Goal: Task Accomplishment & Management: Manage account settings

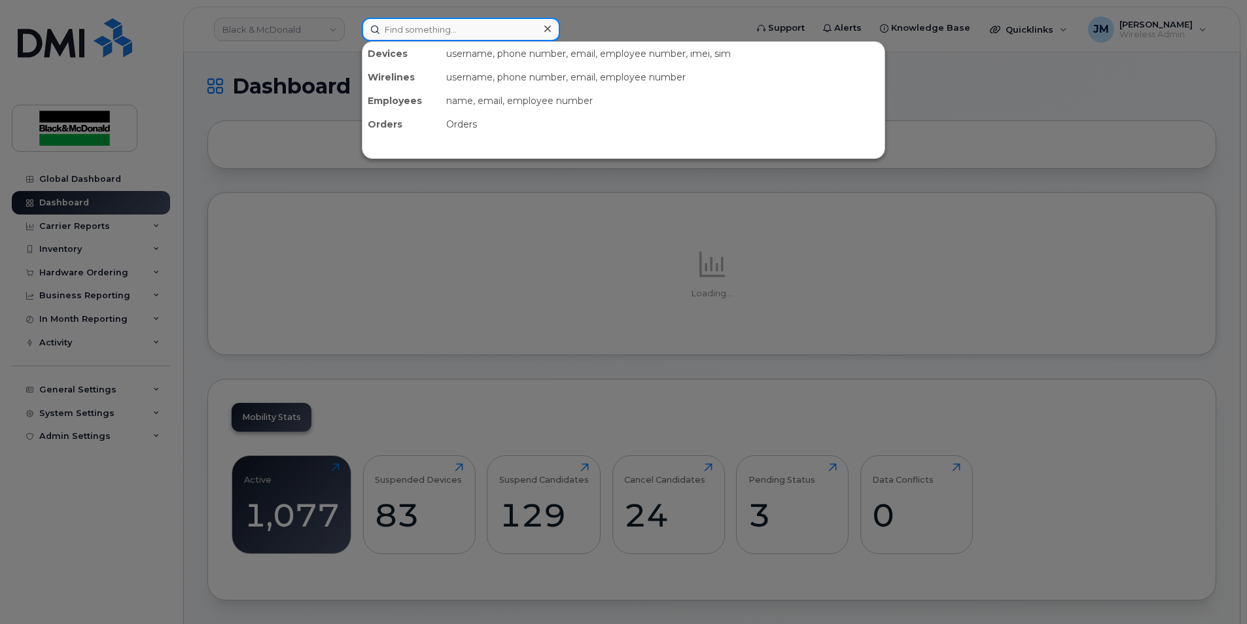
click at [410, 31] on input at bounding box center [461, 30] width 198 height 24
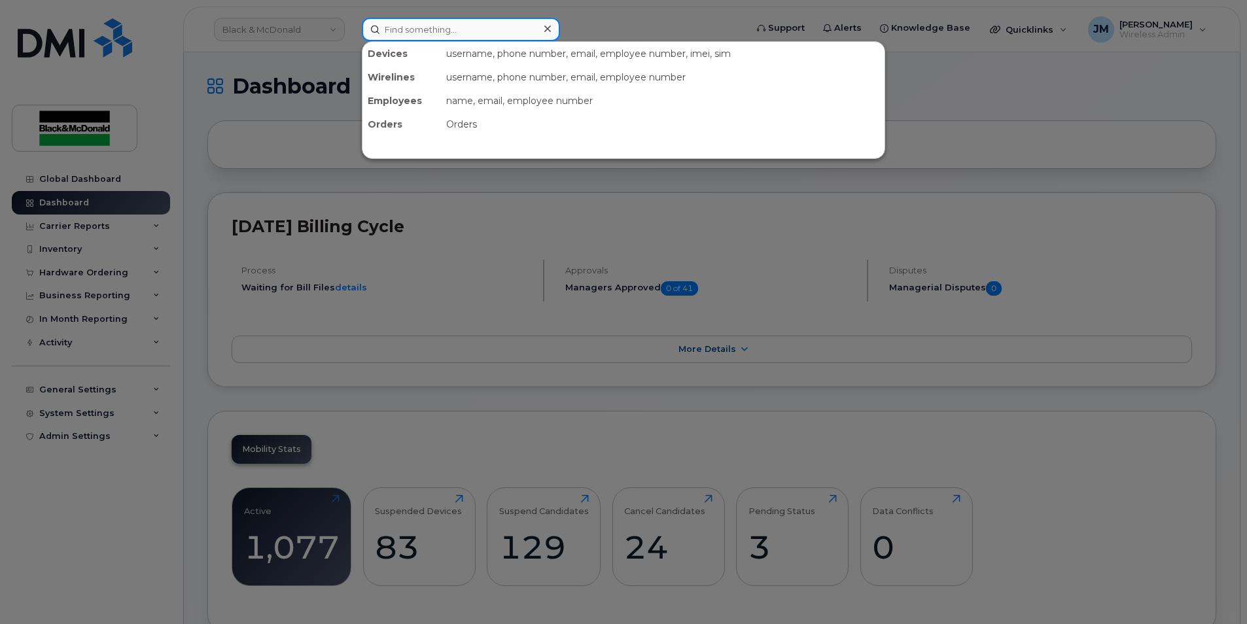
paste input "89302610104386027177"
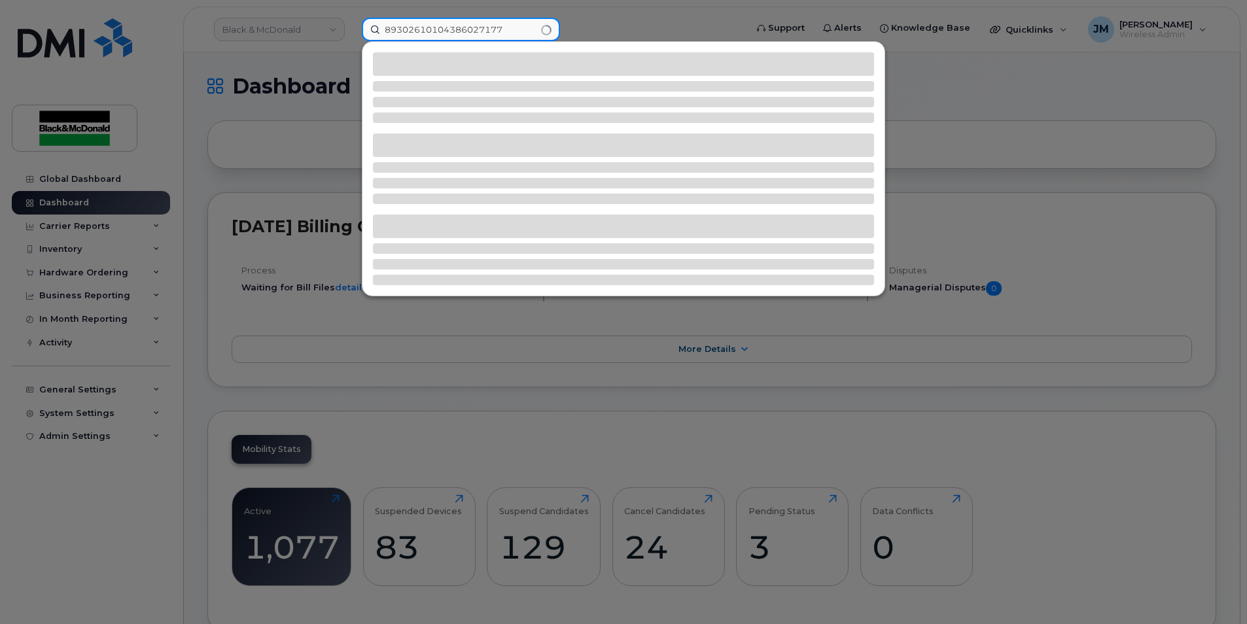
type input "89302610104386027177"
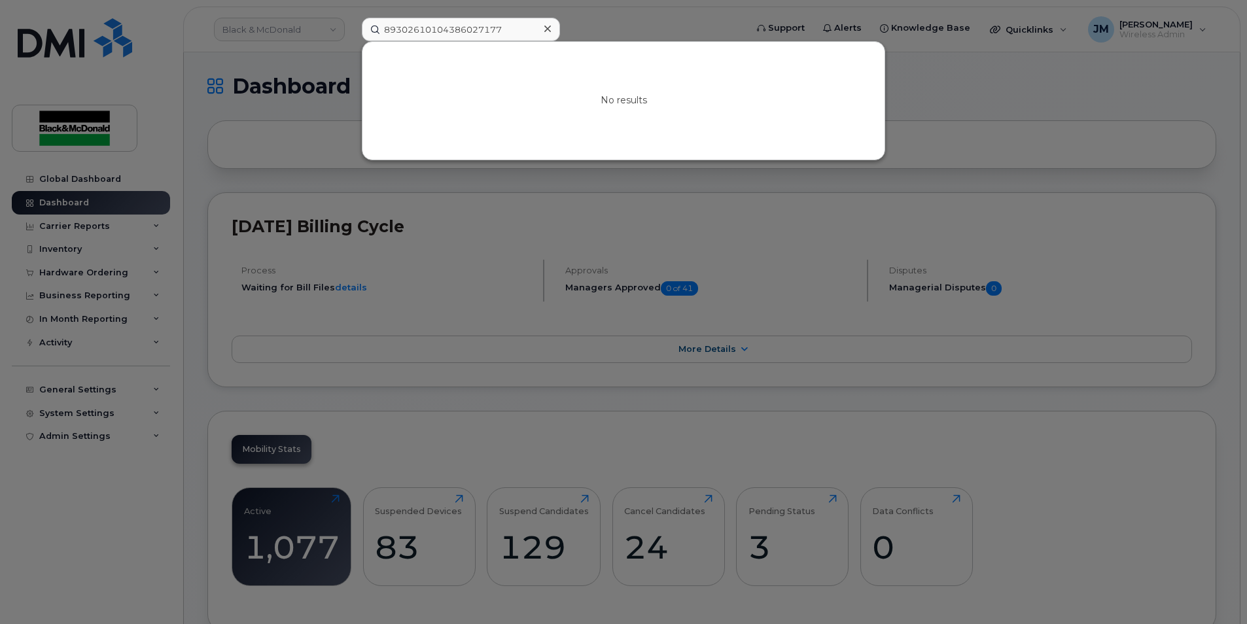
scroll to position [196, 0]
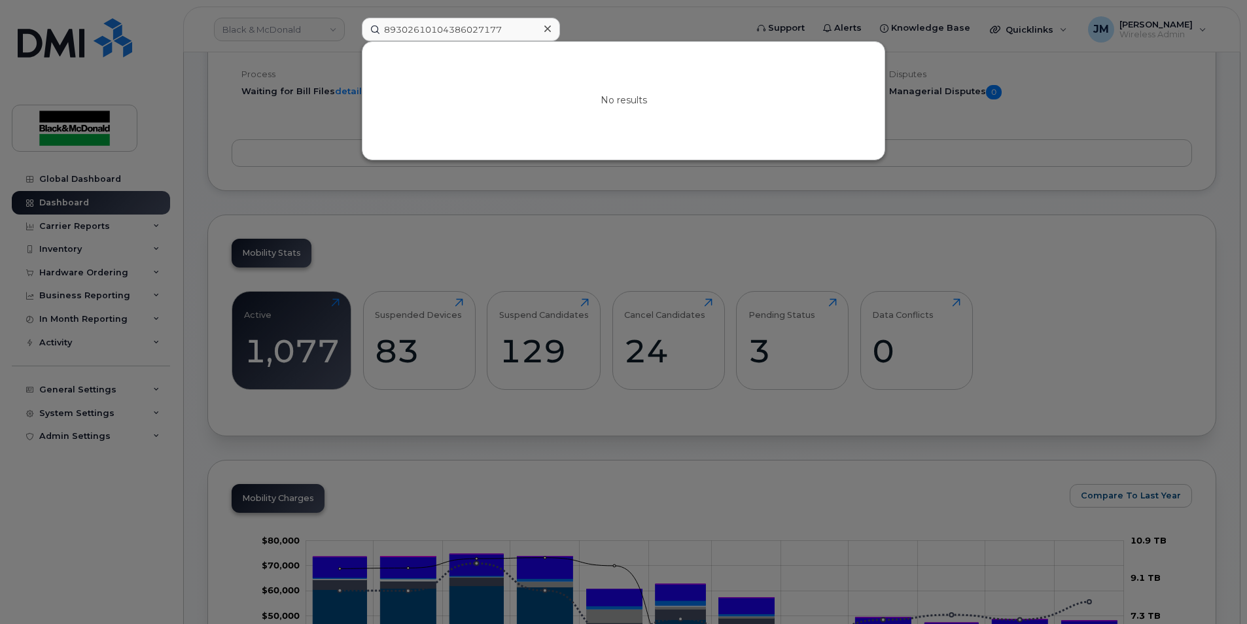
click at [940, 187] on div at bounding box center [623, 312] width 1247 height 624
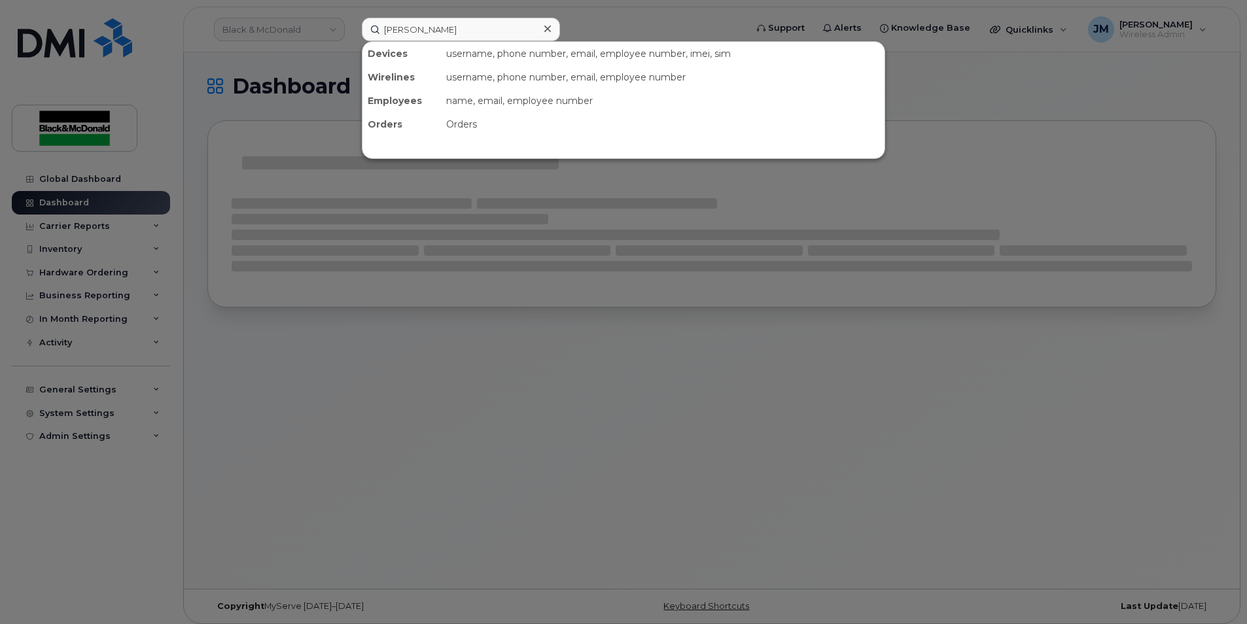
type input "[PERSON_NAME]"
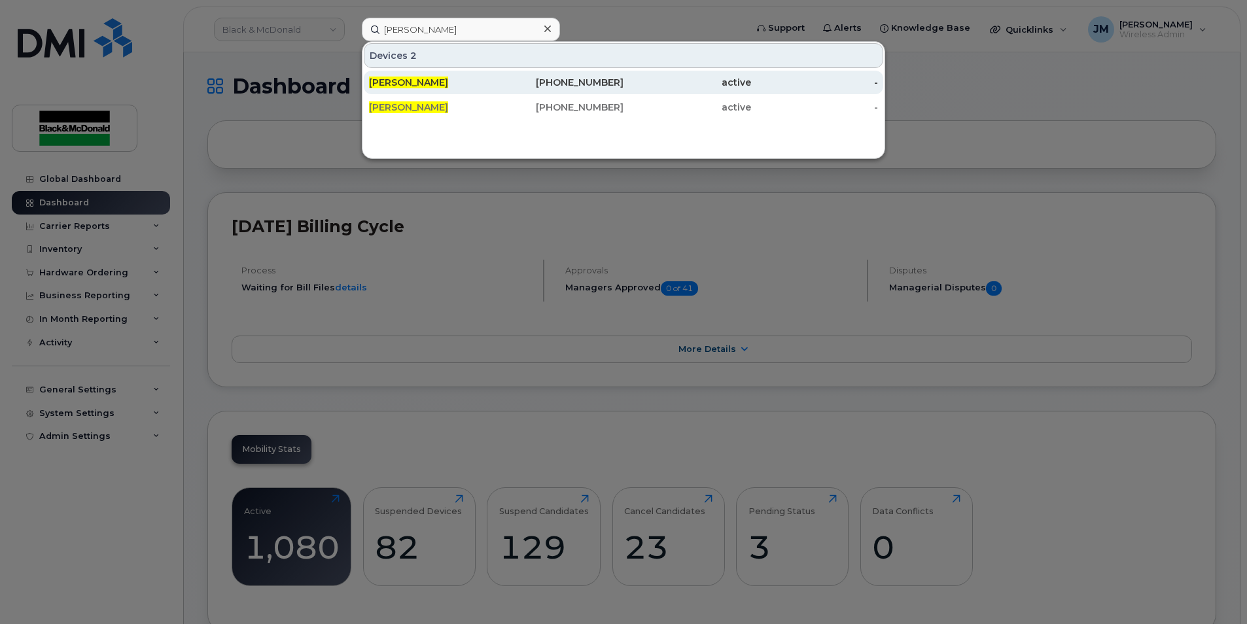
click at [425, 81] on span "[PERSON_NAME]" at bounding box center [408, 83] width 79 height 12
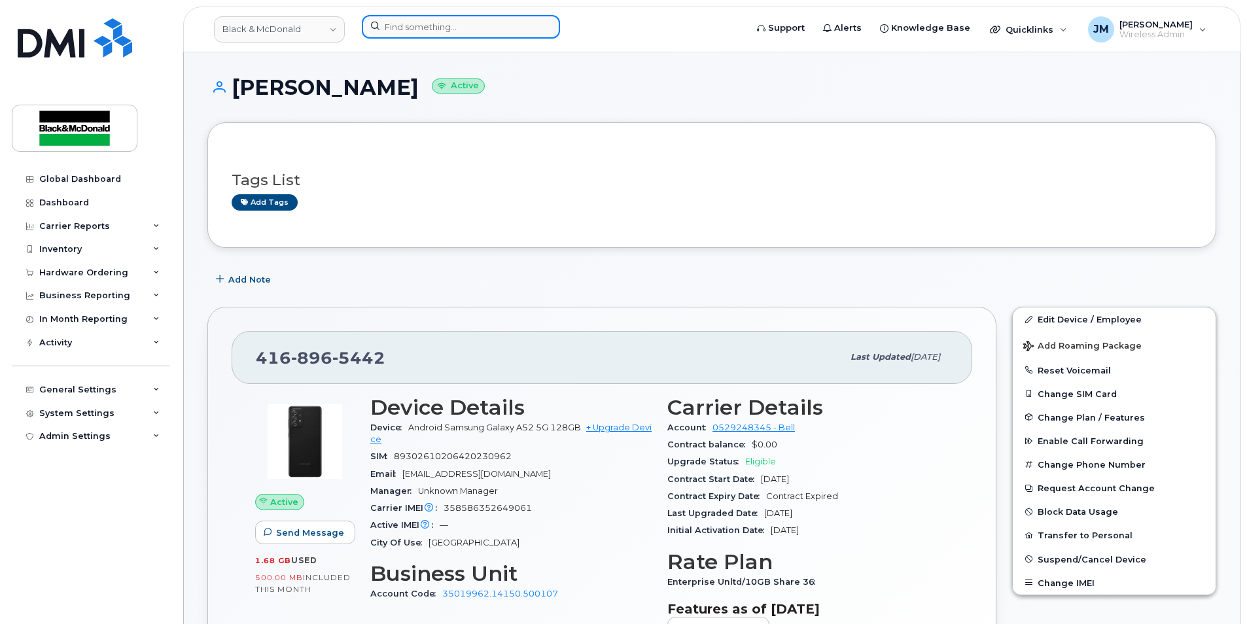
click at [451, 25] on input at bounding box center [461, 27] width 198 height 24
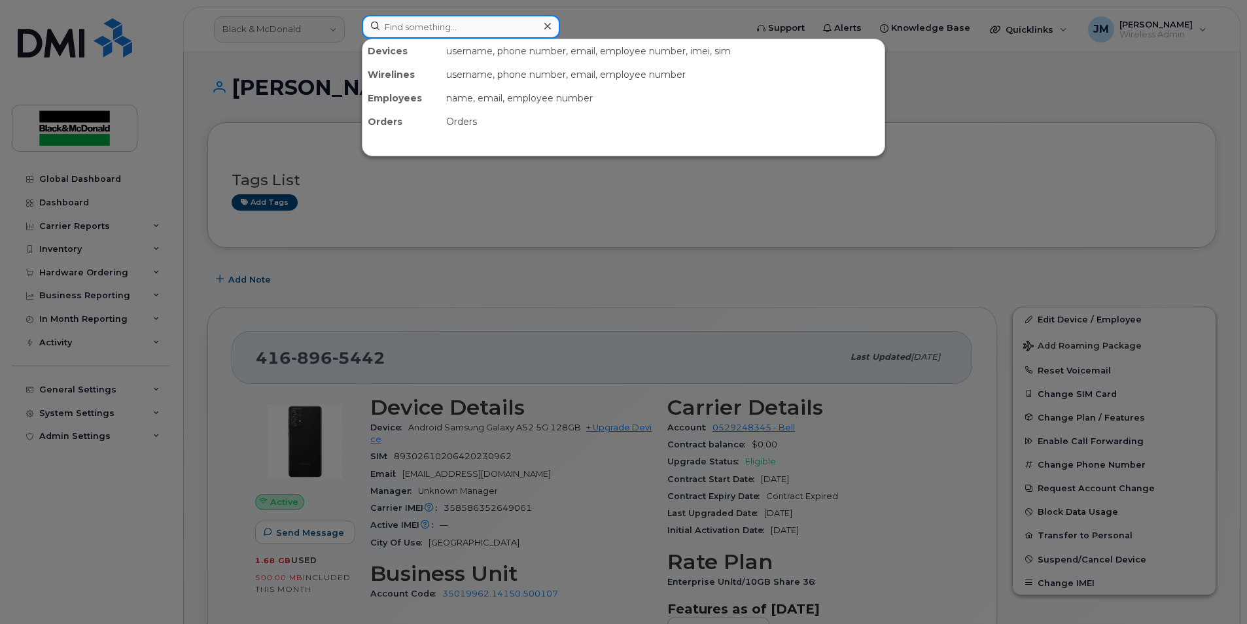
paste input "m"
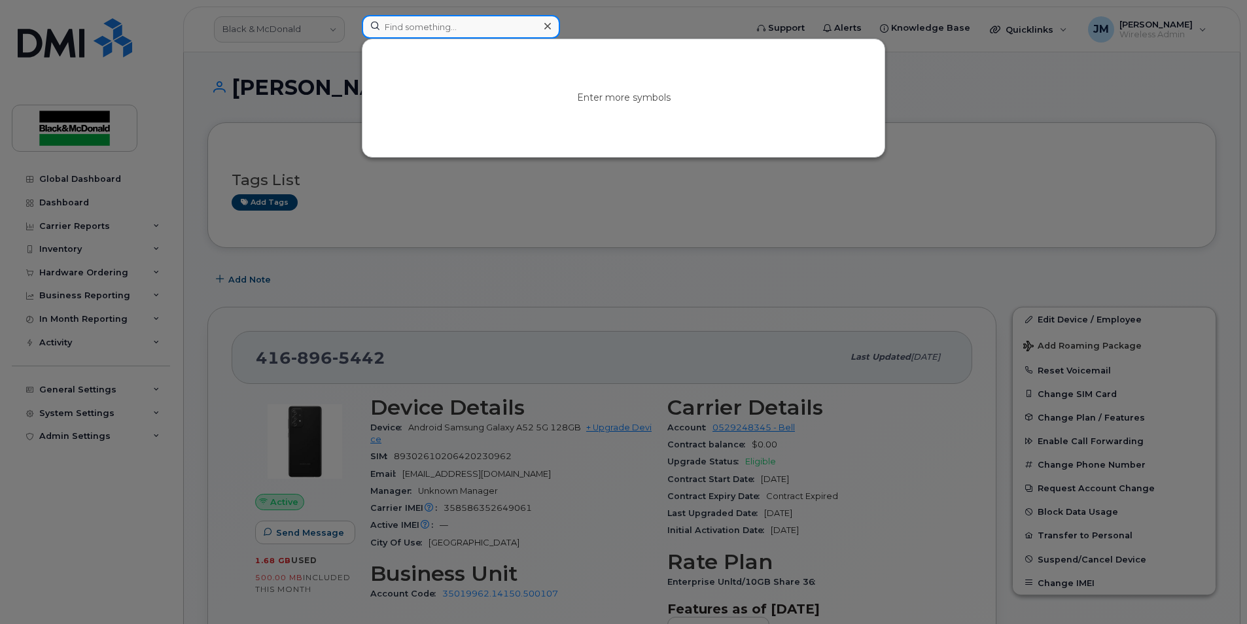
click at [451, 25] on input at bounding box center [461, 27] width 198 height 24
click at [426, 24] on input at bounding box center [461, 27] width 198 height 24
click at [426, 18] on input at bounding box center [461, 27] width 198 height 24
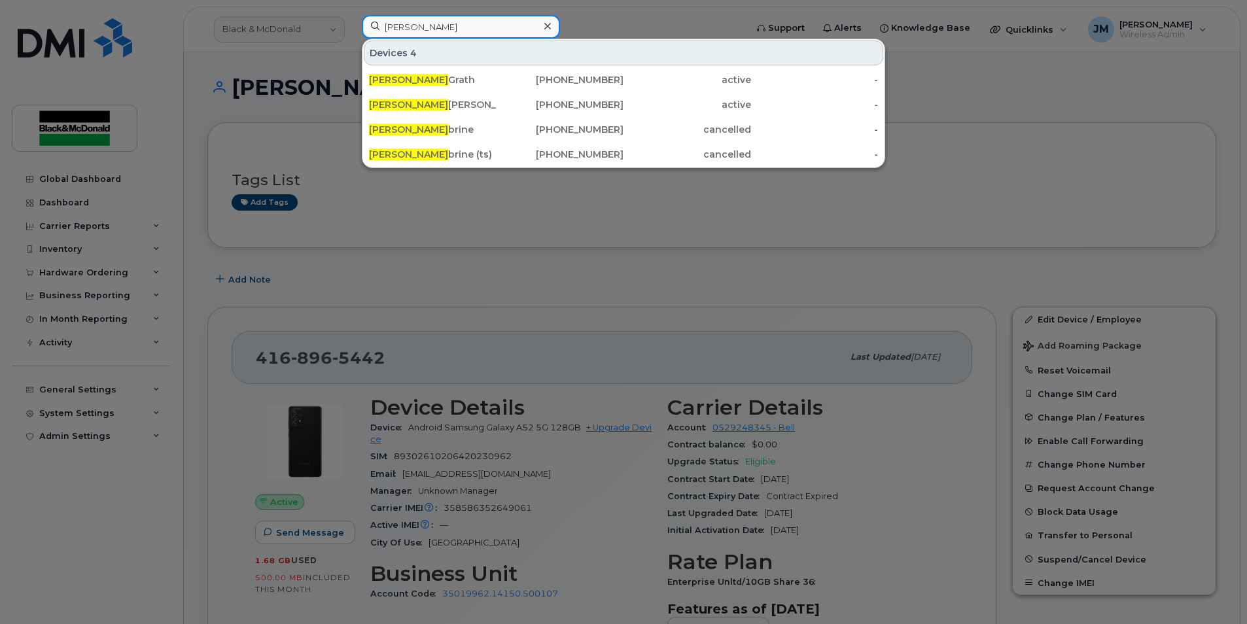
drag, startPoint x: 413, startPoint y: 26, endPoint x: 445, endPoint y: 41, distance: 36.0
click at [413, 26] on input "matt mc" at bounding box center [461, 27] width 198 height 24
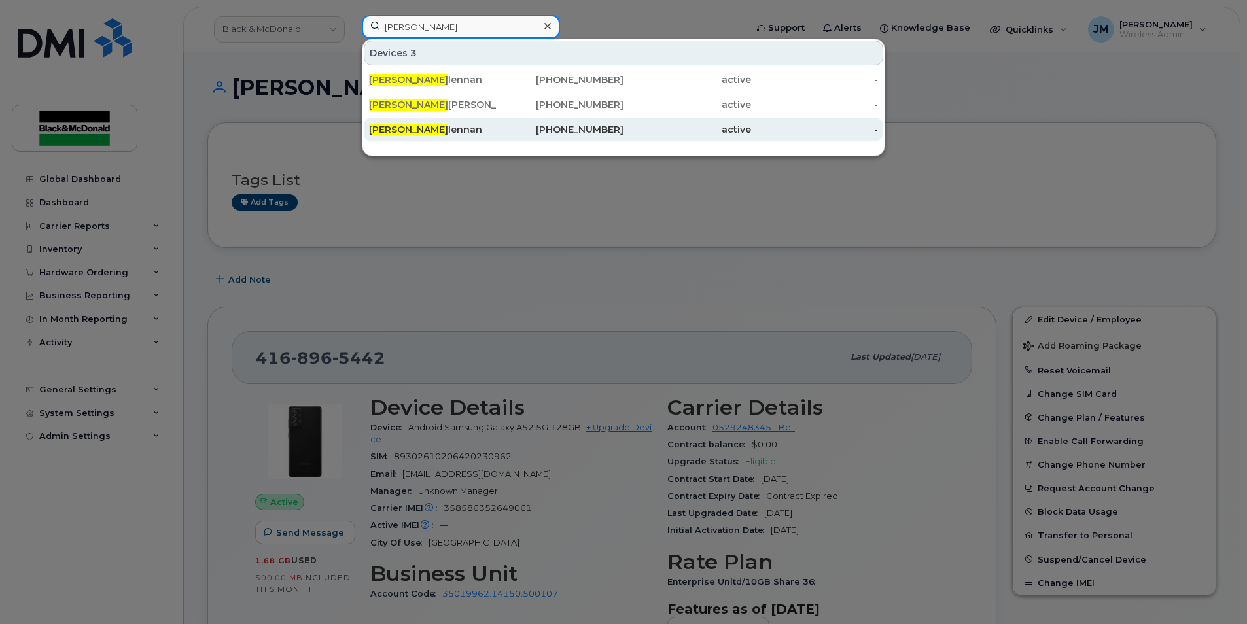
type input "matt mac"
click at [413, 128] on div "Matt Mac lennan" at bounding box center [433, 129] width 128 height 13
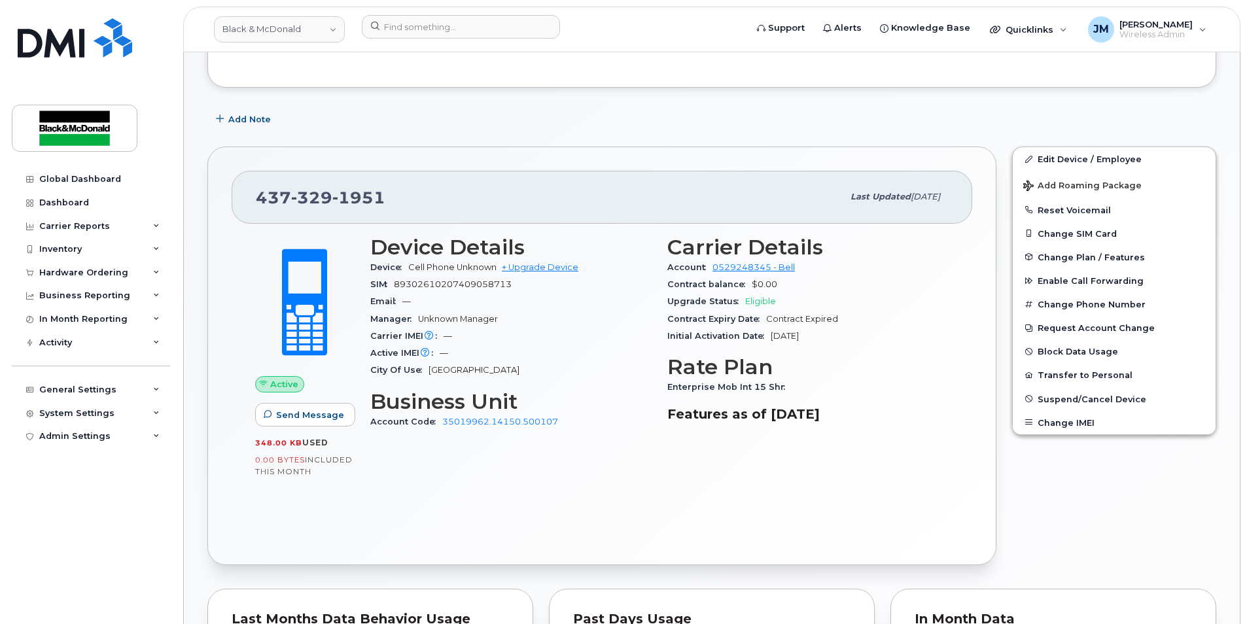
scroll to position [196, 0]
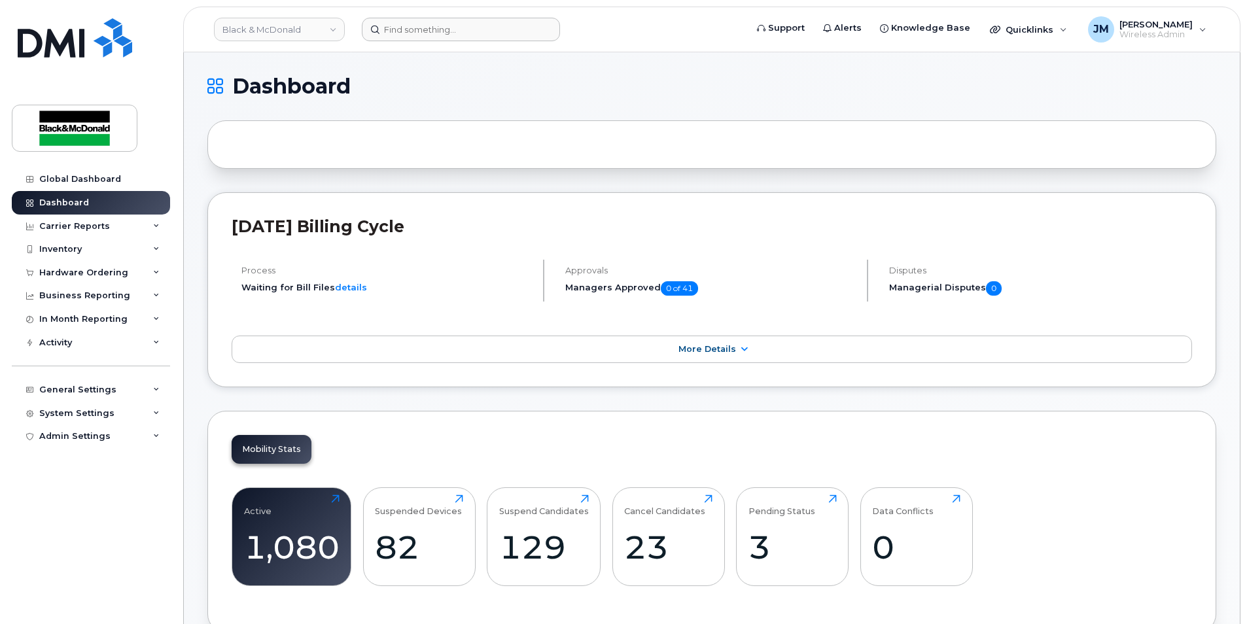
drag, startPoint x: 494, startPoint y: 12, endPoint x: 494, endPoint y: 21, distance: 9.2
click at [494, 12] on header "Black & McDonald Support Alerts Knowledge Base Quicklinks Suspend / Cancel Devi…" at bounding box center [711, 30] width 1057 height 46
click at [495, 22] on input at bounding box center [461, 30] width 198 height 24
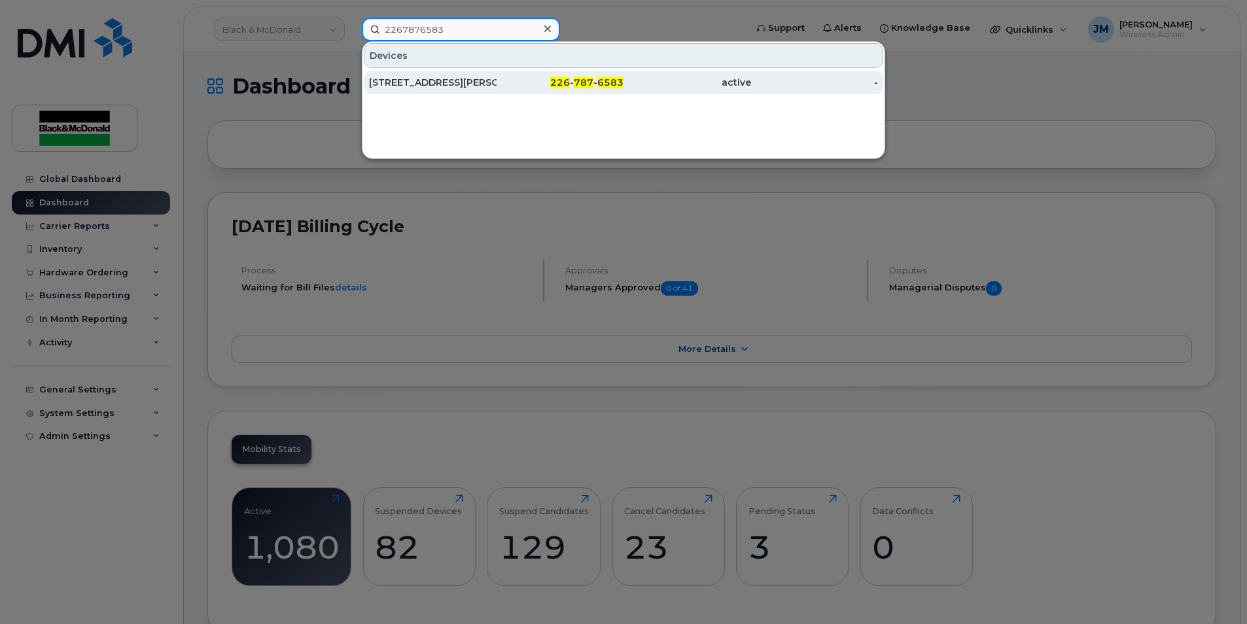
type input "2267876583"
click at [448, 84] on div "[STREET_ADDRESS][PERSON_NAME] [GEOGRAPHIC_DATA]." at bounding box center [433, 82] width 128 height 13
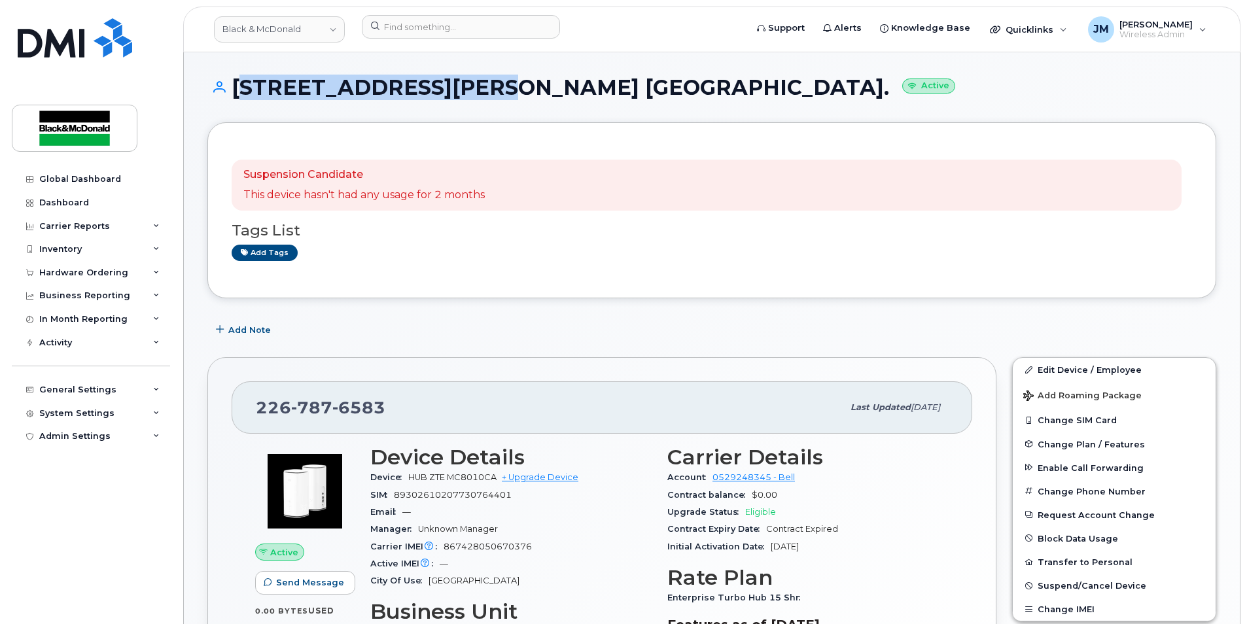
drag, startPoint x: 235, startPoint y: 92, endPoint x: 461, endPoint y: 90, distance: 226.3
click at [461, 90] on h1 "49 Truman Rd. Barrie. Active" at bounding box center [711, 87] width 1009 height 23
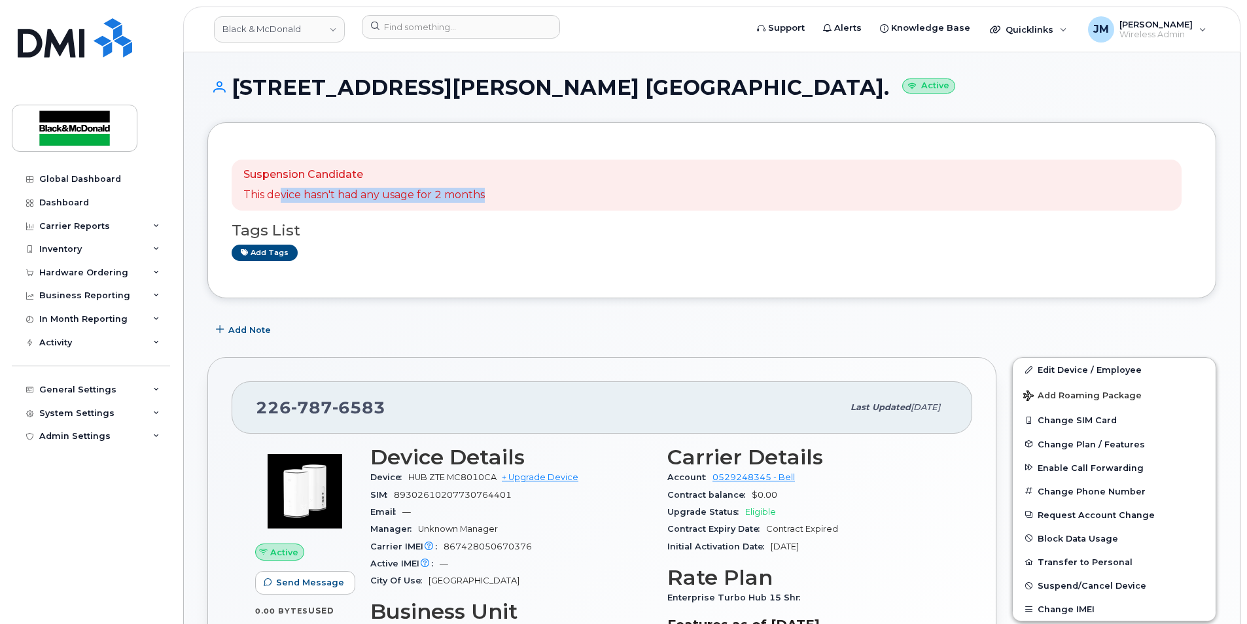
drag, startPoint x: 281, startPoint y: 207, endPoint x: 563, endPoint y: 192, distance: 282.9
click at [563, 192] on div "Suspension Candidate This device hasn't had any usage for 2 months" at bounding box center [707, 185] width 950 height 51
click at [1101, 371] on link "Edit Device / Employee" at bounding box center [1113, 370] width 203 height 24
drag, startPoint x: 483, startPoint y: 496, endPoint x: 519, endPoint y: 497, distance: 35.3
click at [519, 497] on div "SIM [TECHNICAL_ID]" at bounding box center [510, 495] width 281 height 17
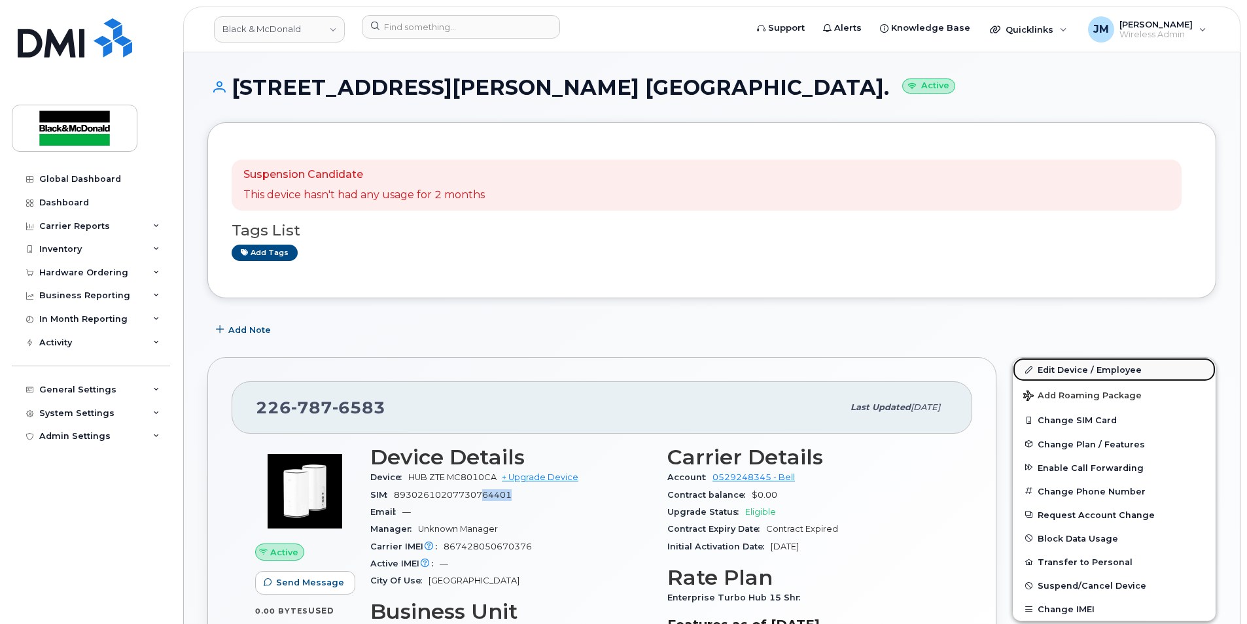
click at [1091, 364] on link "Edit Device / Employee" at bounding box center [1113, 370] width 203 height 24
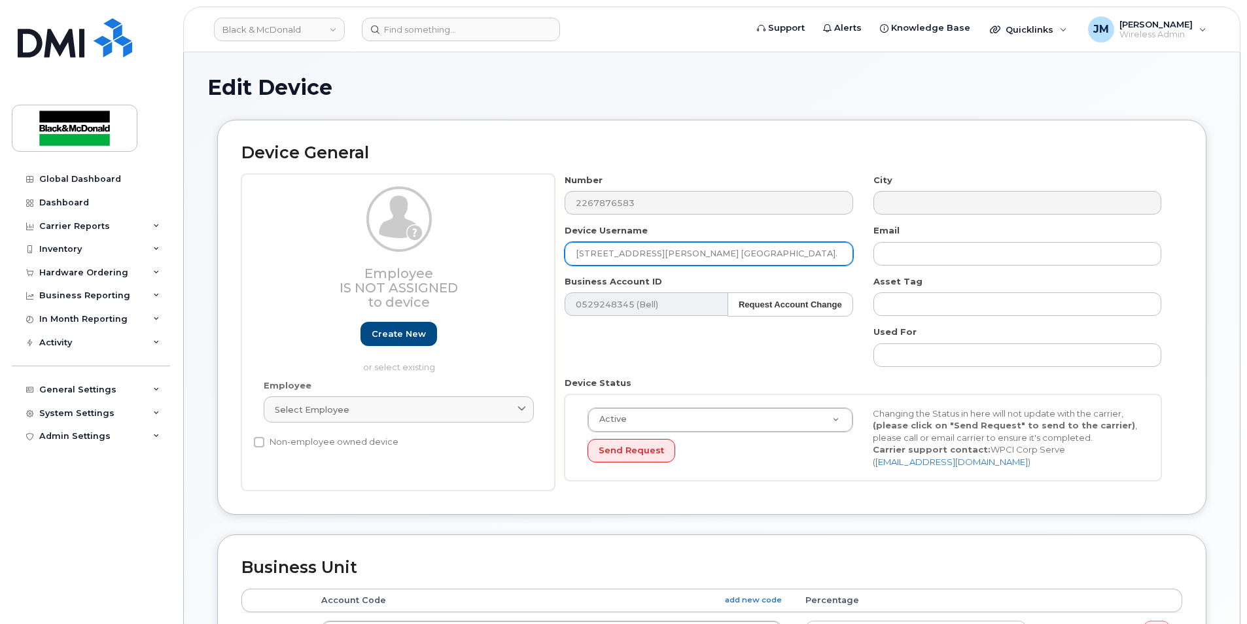
drag, startPoint x: 685, startPoint y: 252, endPoint x: 358, endPoint y: 244, distance: 327.1
click at [357, 244] on div "Employee Is not assigned to device Create new or select existing Employee Selec…" at bounding box center [711, 332] width 941 height 317
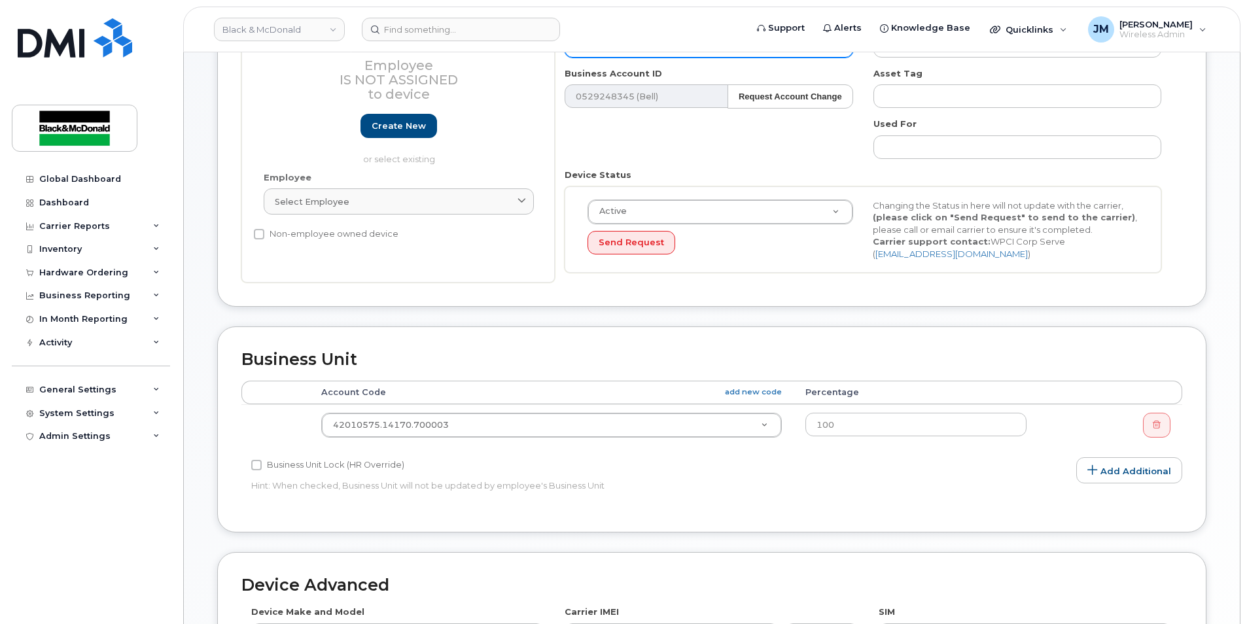
scroll to position [262, 0]
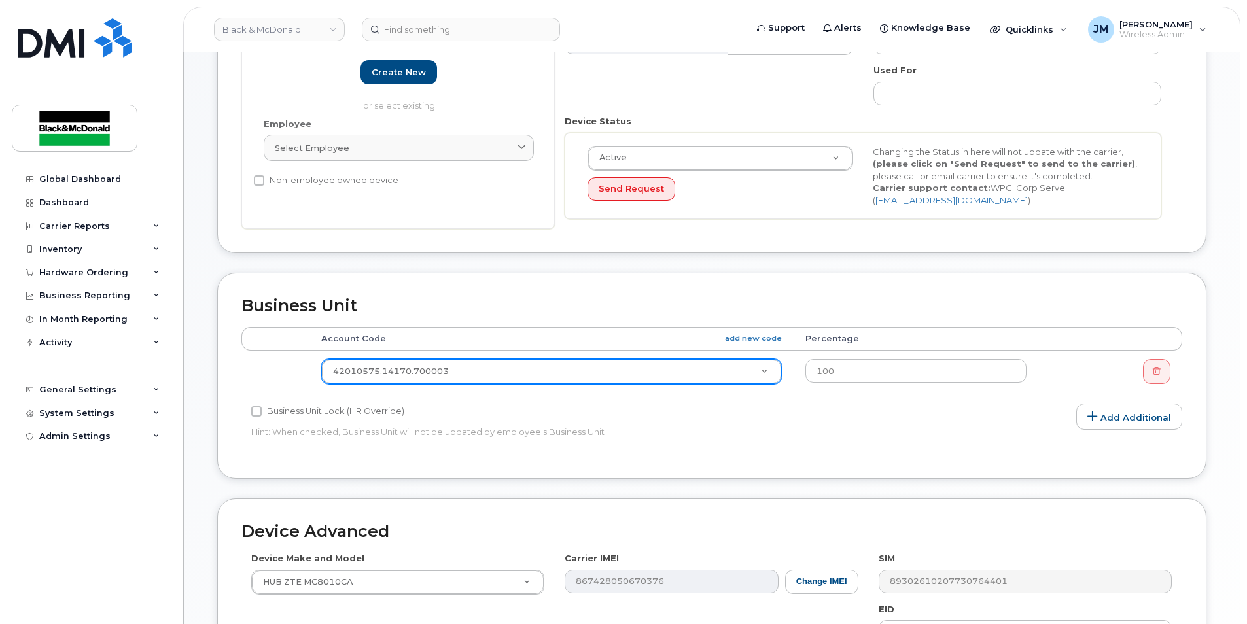
type input "IT floater device - [GEOGRAPHIC_DATA]"
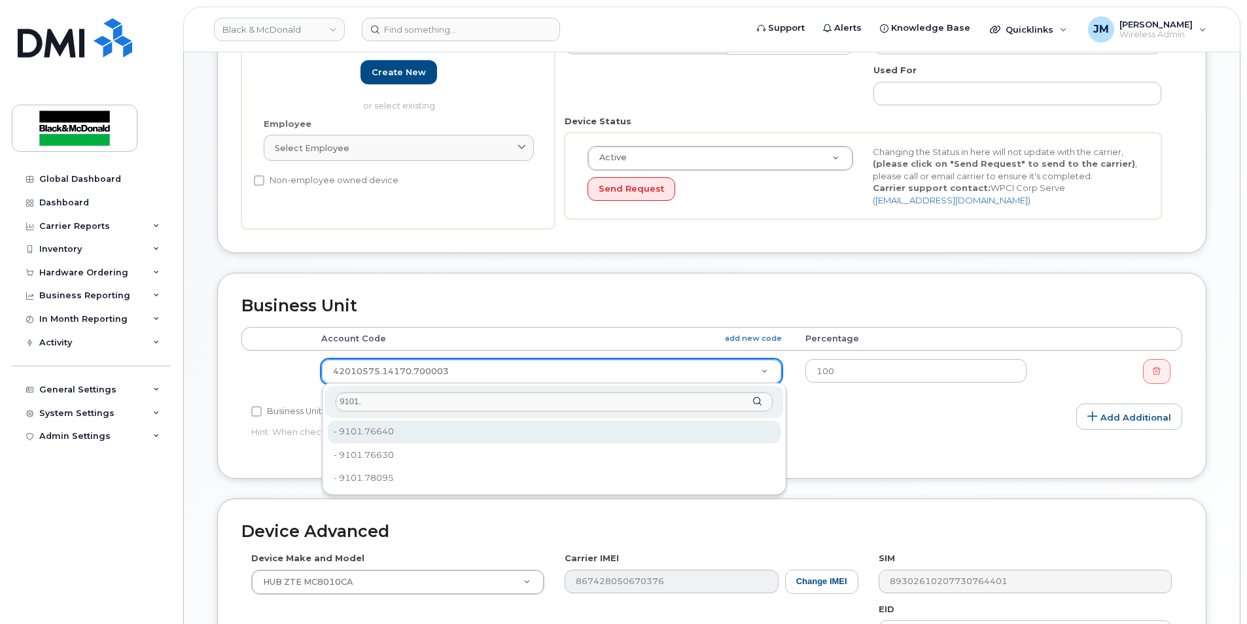
type input "9101."
type input "81177"
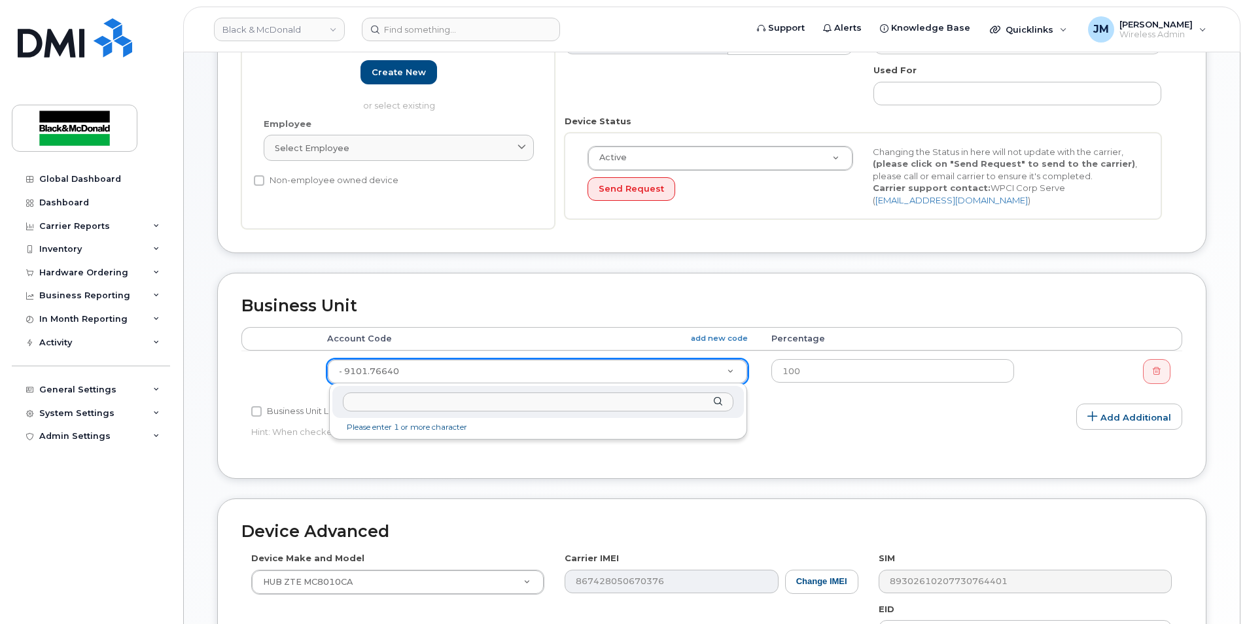
drag, startPoint x: 347, startPoint y: 372, endPoint x: 323, endPoint y: 373, distance: 24.2
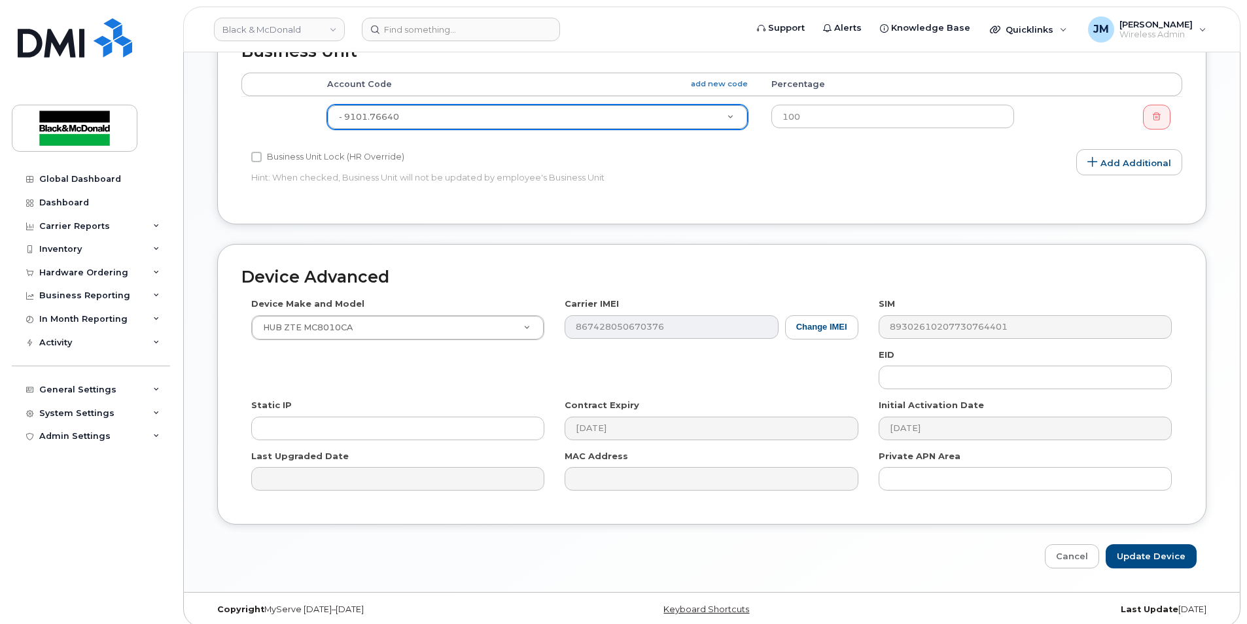
scroll to position [526, 0]
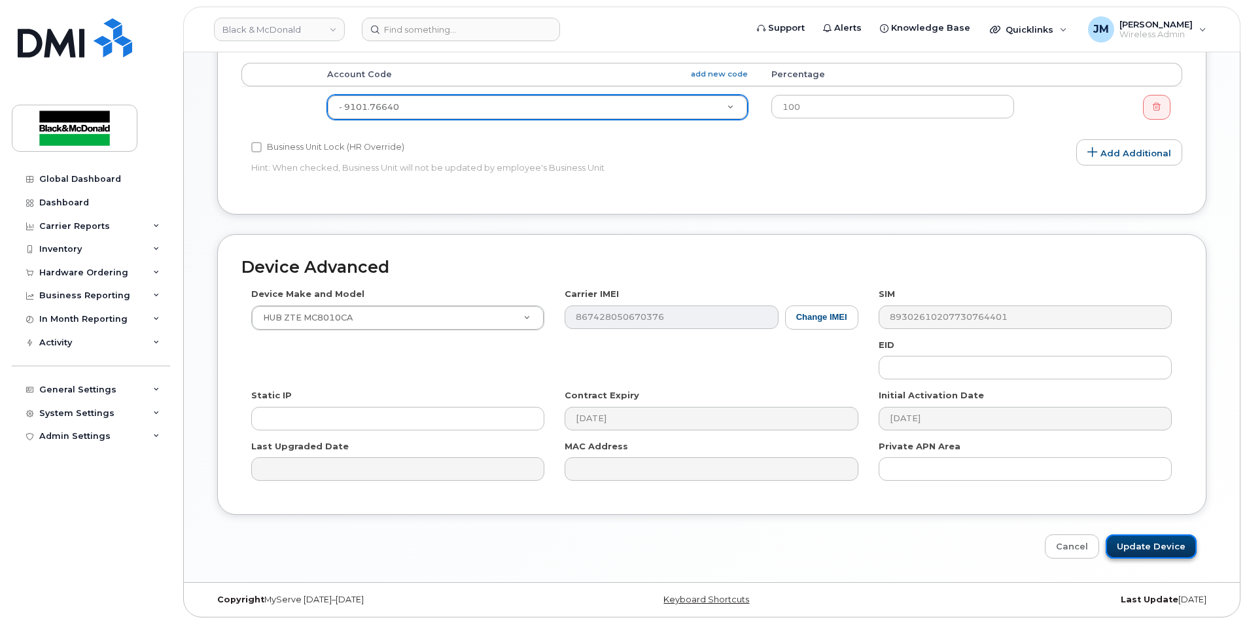
click at [1169, 547] on input "Update Device" at bounding box center [1150, 546] width 91 height 24
type input "Saving..."
